Goal: Task Accomplishment & Management: Use online tool/utility

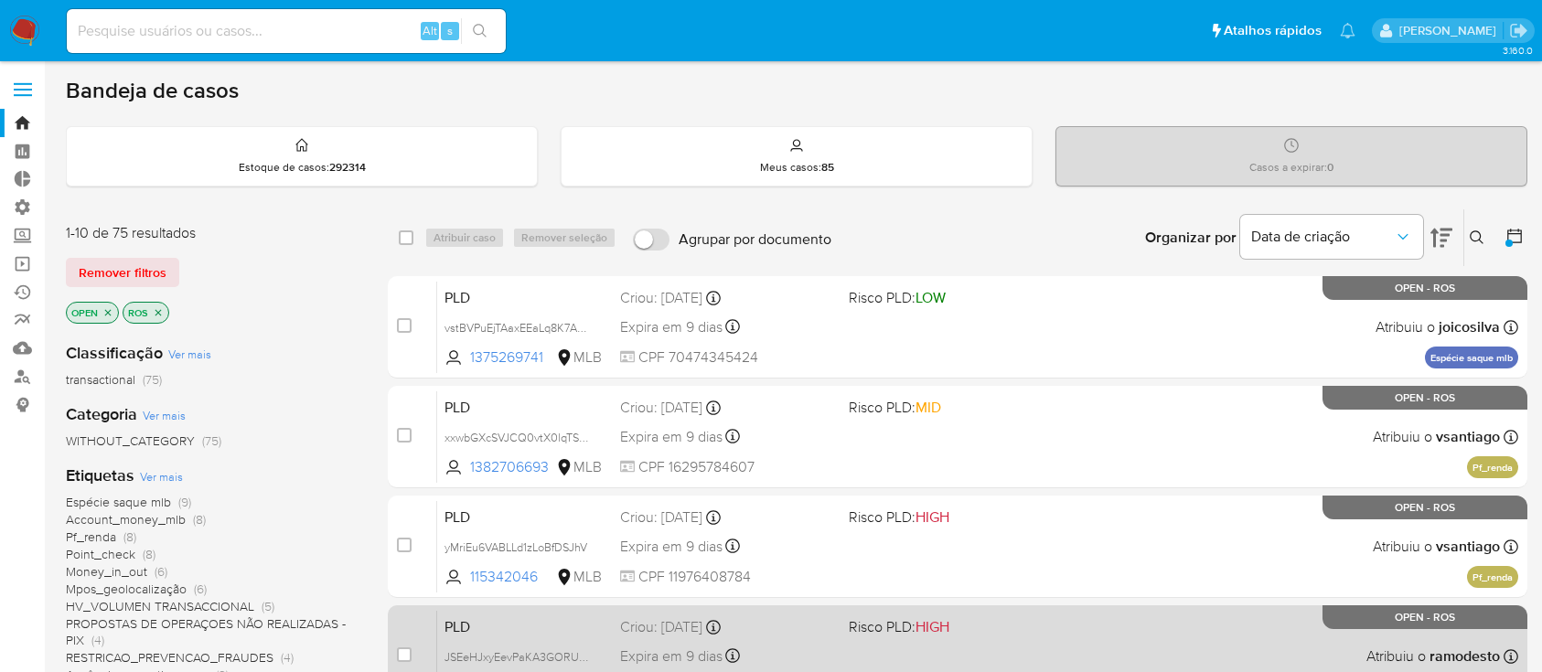
scroll to position [351, 0]
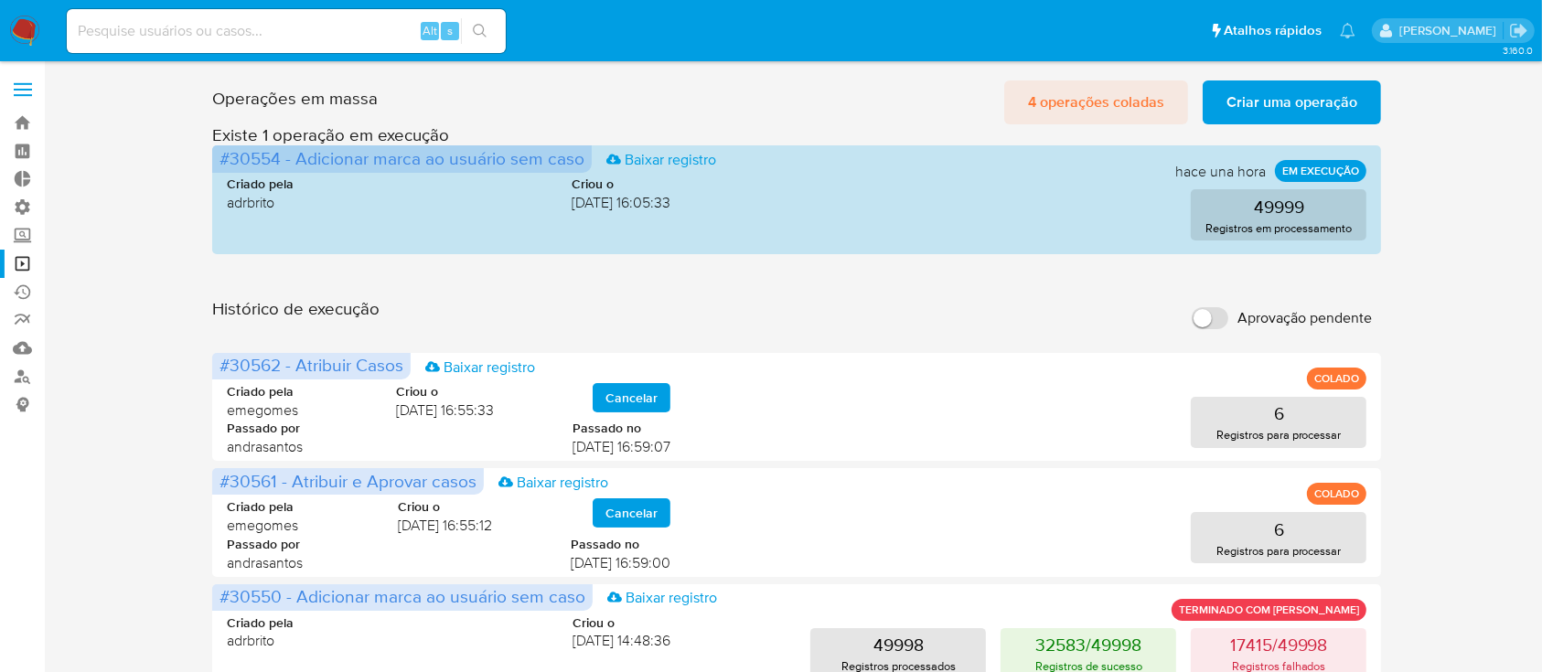
click at [1087, 95] on span "4 operações coladas" at bounding box center [1096, 102] width 136 height 40
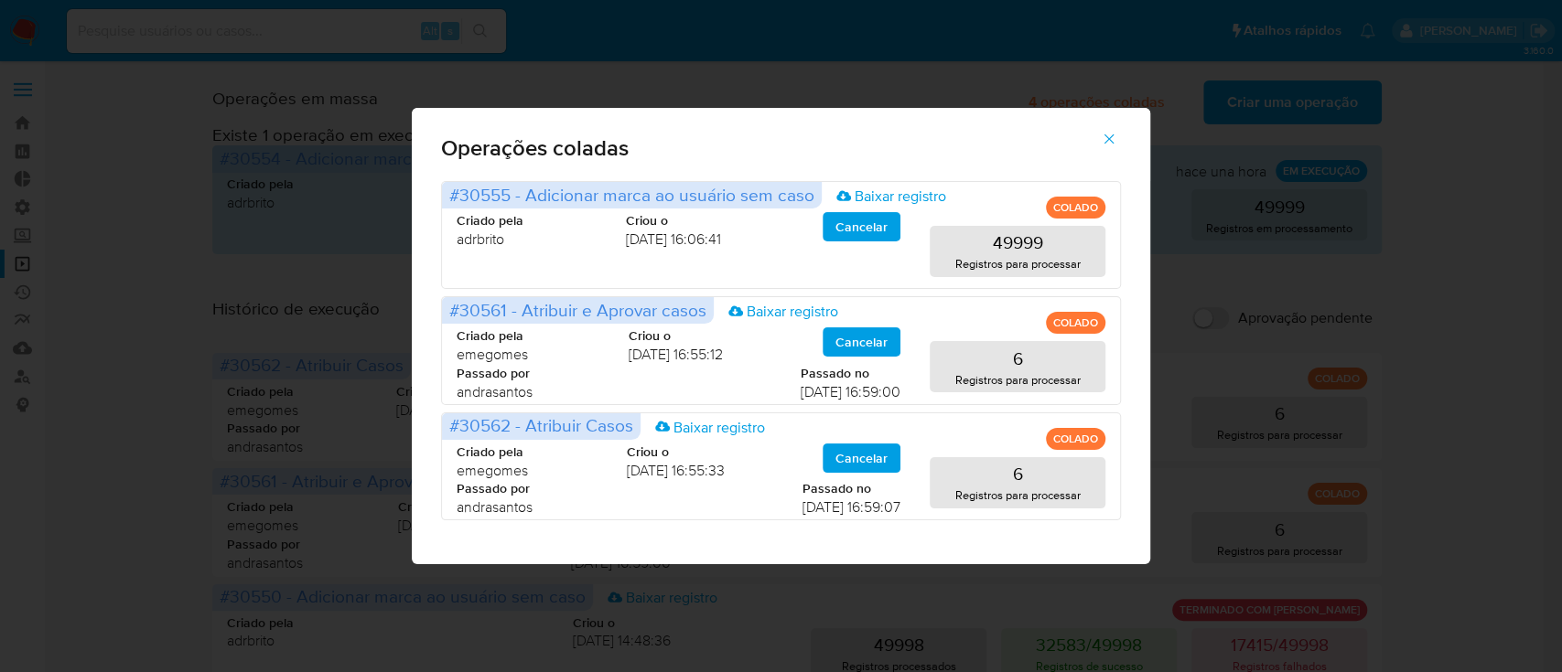
click at [1099, 150] on button "button" at bounding box center [1109, 139] width 64 height 44
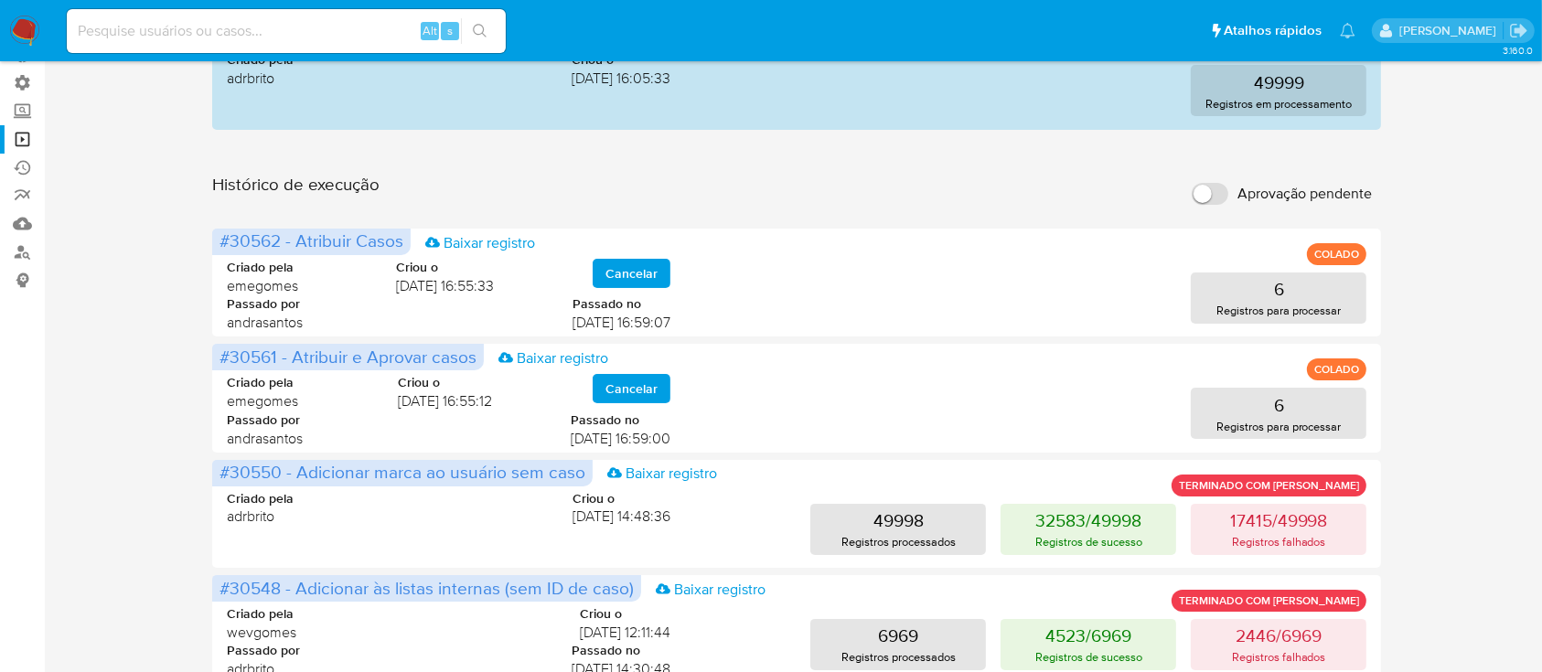
scroll to position [161, 0]
